Goal: Transaction & Acquisition: Book appointment/travel/reservation

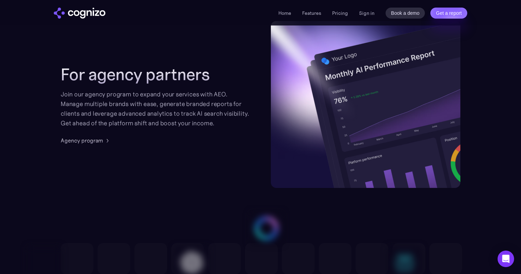
scroll to position [1840, 0]
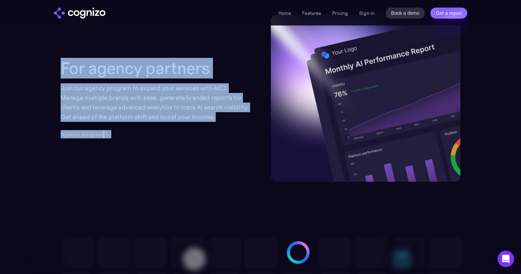
drag, startPoint x: 58, startPoint y: 67, endPoint x: 132, endPoint y: 139, distance: 103.9
click at [132, 139] on section "For agency partners Join our agency program to expand your services with AEO. M…" at bounding box center [260, 98] width 521 height 167
copy div "For agency partners Join our agency program to expand your services with AEO. M…"
click at [181, 135] on div "For agency partners Join our agency program to expand your services with AEO. M…" at bounding box center [156, 99] width 190 height 80
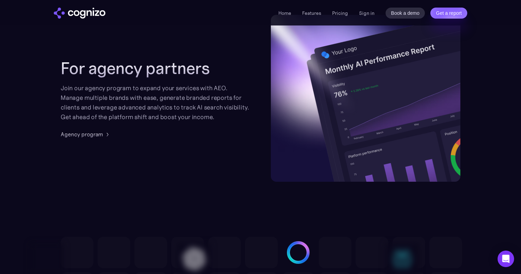
click at [200, 138] on div "For agency partners Join our agency program to expand your services with AEO. M…" at bounding box center [156, 99] width 190 height 80
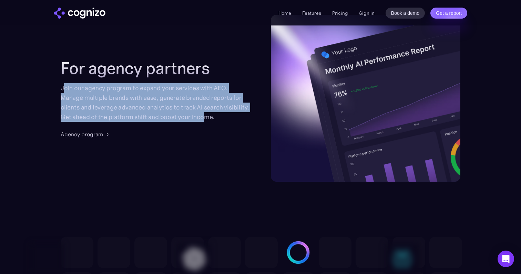
drag, startPoint x: 65, startPoint y: 85, endPoint x: 204, endPoint y: 119, distance: 143.3
click at [204, 119] on div "Join our agency program to expand your services with AEO. Manage multiple brand…" at bounding box center [156, 102] width 190 height 39
drag, startPoint x: 60, startPoint y: 88, endPoint x: 223, endPoint y: 112, distance: 164.9
click at [223, 112] on section "For agency partners Join our agency program to expand your services with AEO. M…" at bounding box center [260, 98] width 521 height 167
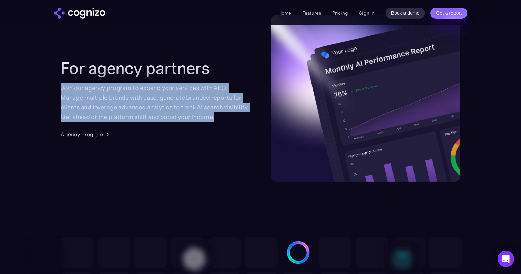
copy div "Join our agency program to expand your services with AEO. Manage multiple brand…"
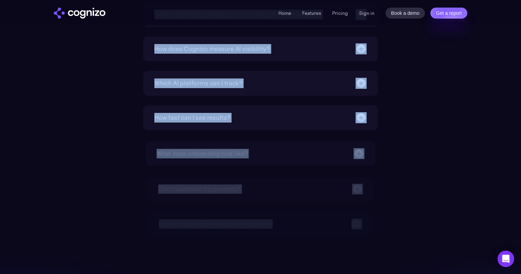
scroll to position [2590, 0]
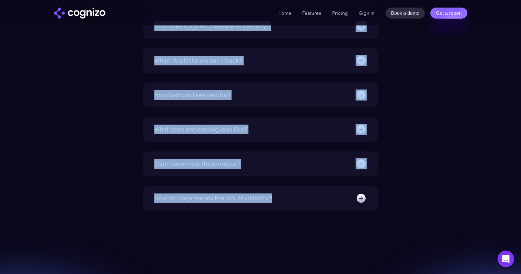
drag, startPoint x: 121, startPoint y: 41, endPoint x: 291, endPoint y: 205, distance: 236.0
click at [291, 205] on div "What is Answer Engine Optimization (AEO)? AEO is a digital marketing strategy f…" at bounding box center [261, 22] width 400 height 378
copy div "Lore ip Dolors Ametco Adipiscingel (SED)? DOE te i utlabor etdolorem aliquaen a…"
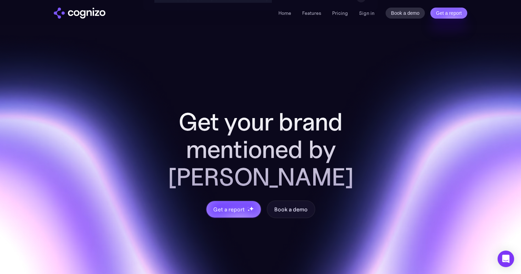
scroll to position [2801, 0]
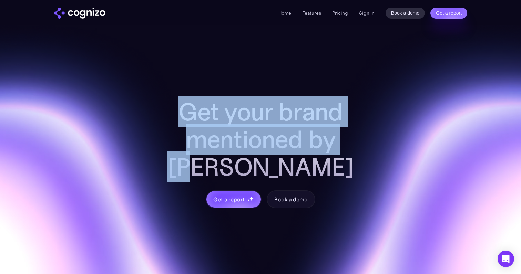
drag, startPoint x: 366, startPoint y: 141, endPoint x: 175, endPoint y: 109, distance: 193.2
click at [175, 109] on h2 "Get your brand mentioned by [PERSON_NAME]" at bounding box center [260, 139] width 221 height 83
copy h2 "Get your brand mentioned by [PERSON_NAME]"
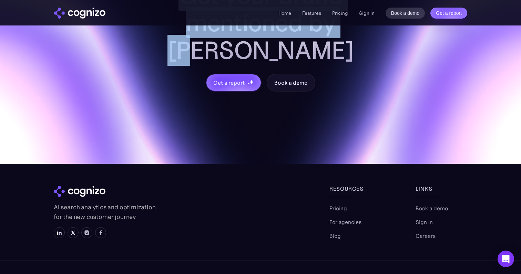
scroll to position [2917, 0]
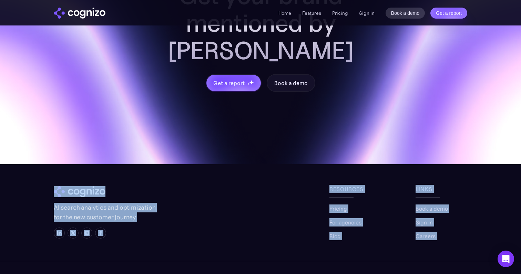
drag, startPoint x: 316, startPoint y: 157, endPoint x: 439, endPoint y: 219, distance: 138.1
click at [439, 219] on section "Get your brand mentioned by AI Get a report Book a demo AI search analytics and…" at bounding box center [260, 93] width 521 height 418
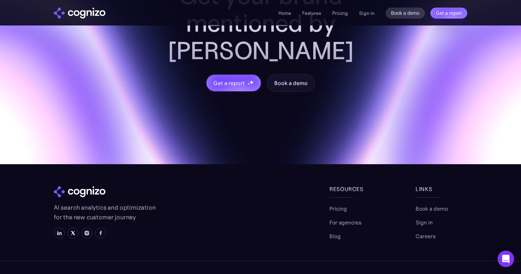
click at [439, 219] on section "Get your brand mentioned by AI Get a report Book a demo AI search analytics and…" at bounding box center [260, 93] width 521 height 418
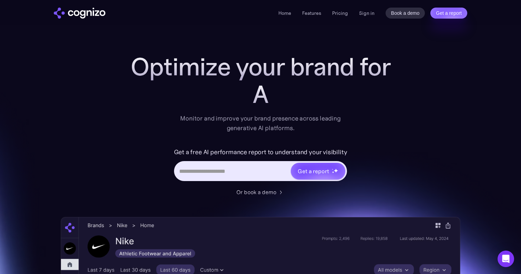
scroll to position [0, 0]
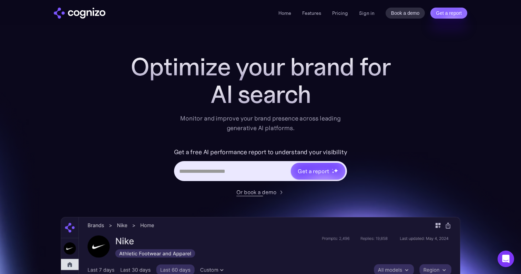
click at [255, 191] on div "Or book a demo" at bounding box center [256, 192] width 40 height 8
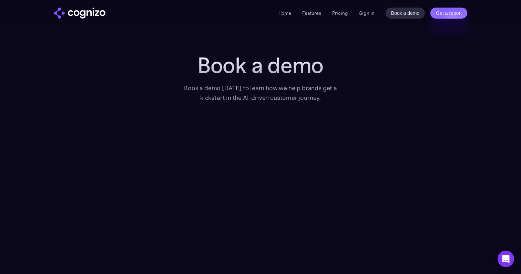
scroll to position [88, 0]
